Goal: Find specific page/section: Find specific page/section

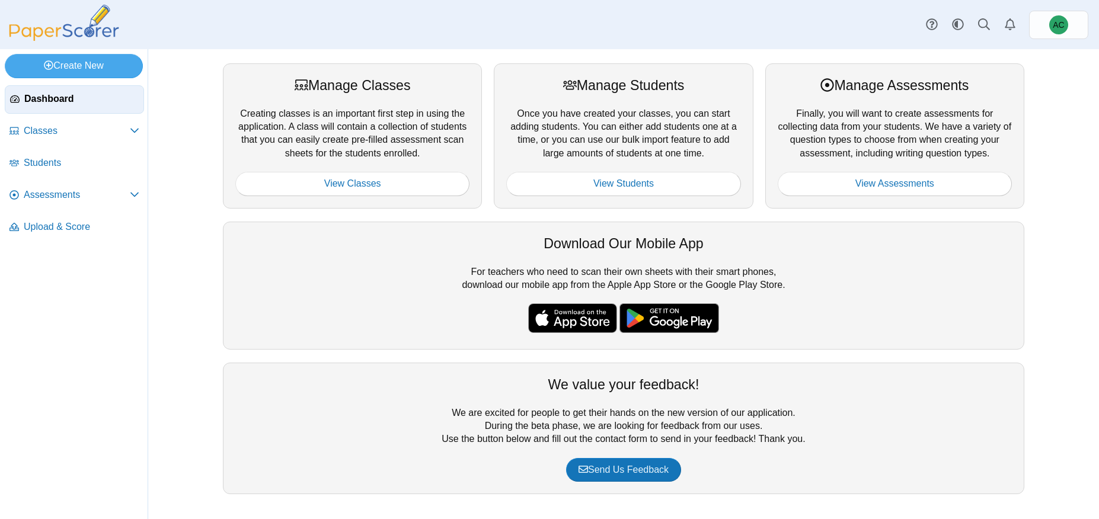
click at [896, 165] on div at bounding box center [895, 166] width 234 height 12
click at [895, 180] on link "View Assessments" at bounding box center [895, 184] width 234 height 24
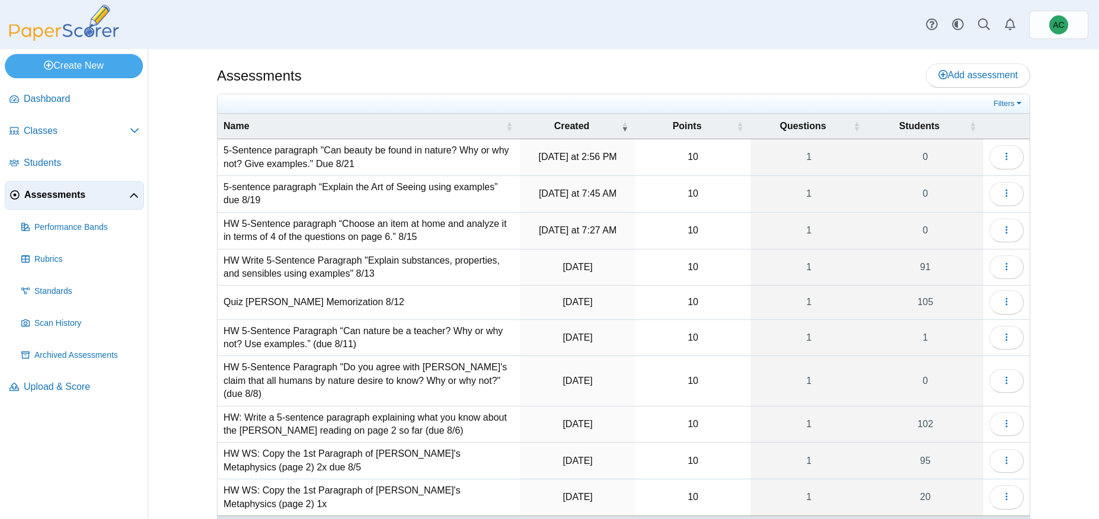
click at [296, 161] on td "5-Sentence paragraph "Can beauty be found in nature? Why or why not? Give examp…" at bounding box center [369, 157] width 302 height 37
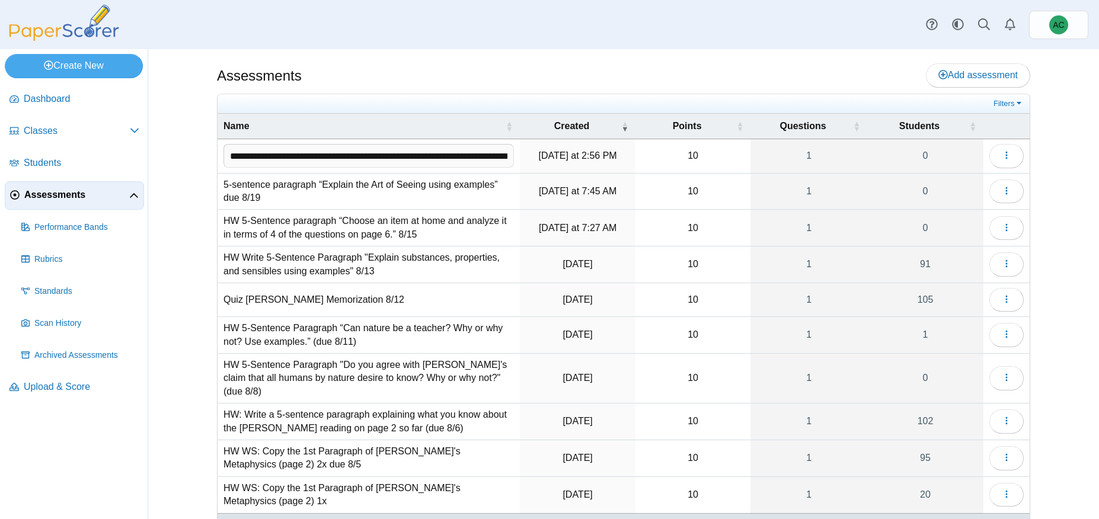
scroll to position [0, 146]
